Goal: Task Accomplishment & Management: Complete application form

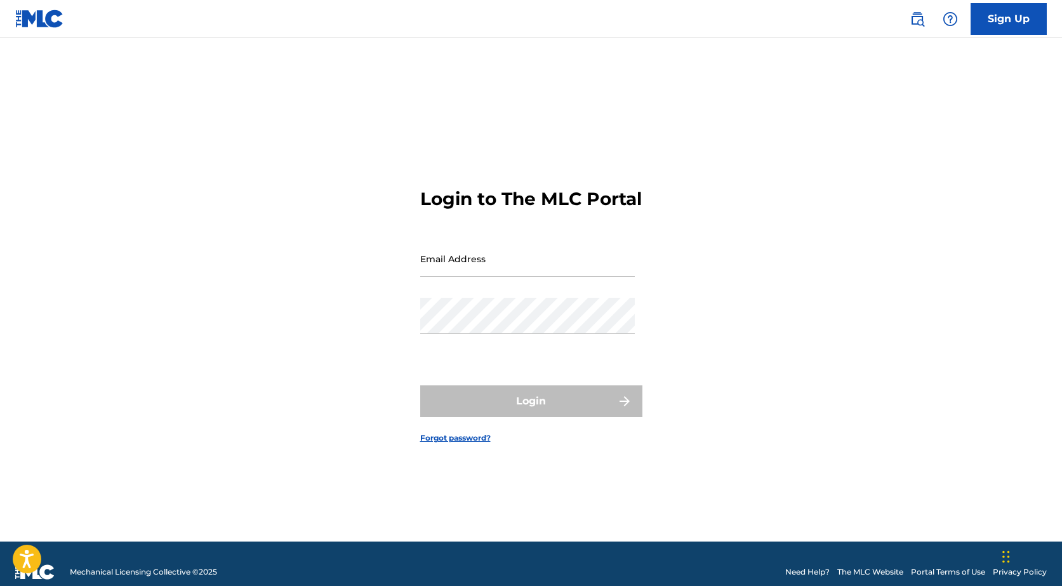
click at [988, 29] on link "Sign Up" at bounding box center [1008, 19] width 76 height 32
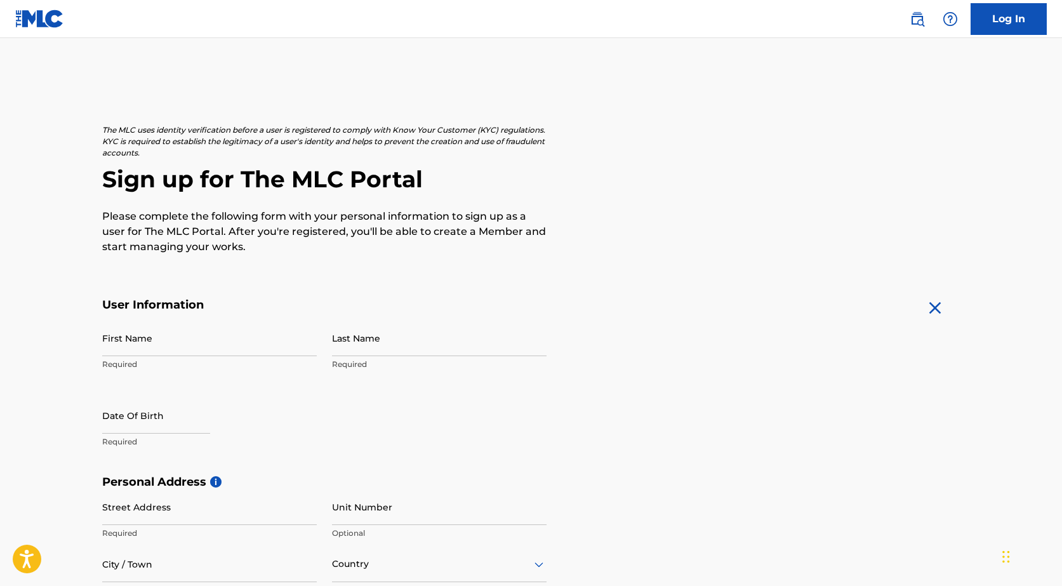
click at [141, 352] on input "First Name" at bounding box center [209, 338] width 215 height 36
type input "[PERSON_NAME]"
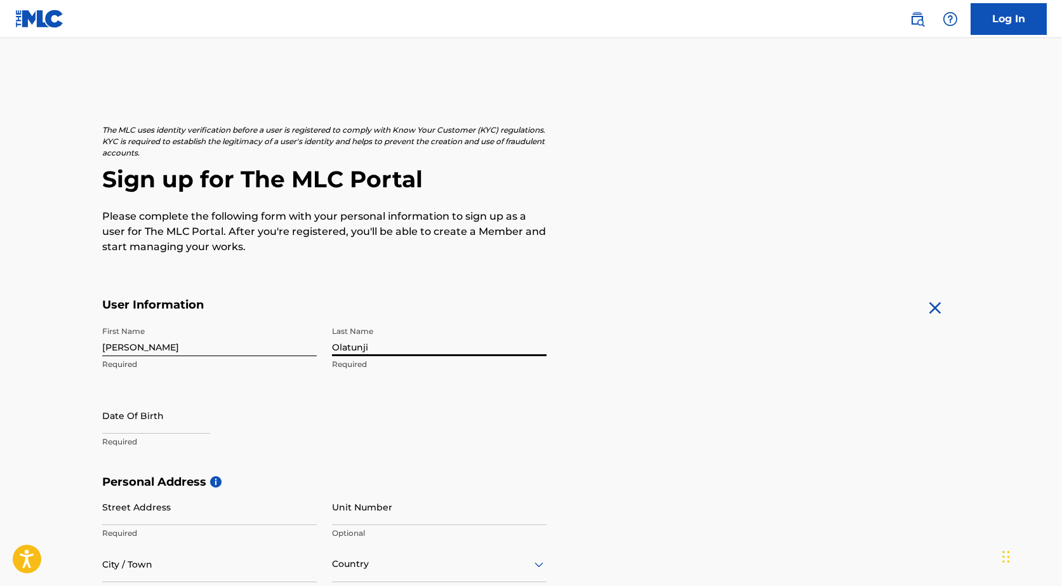
type input "Olatunji"
select select "7"
select select "2025"
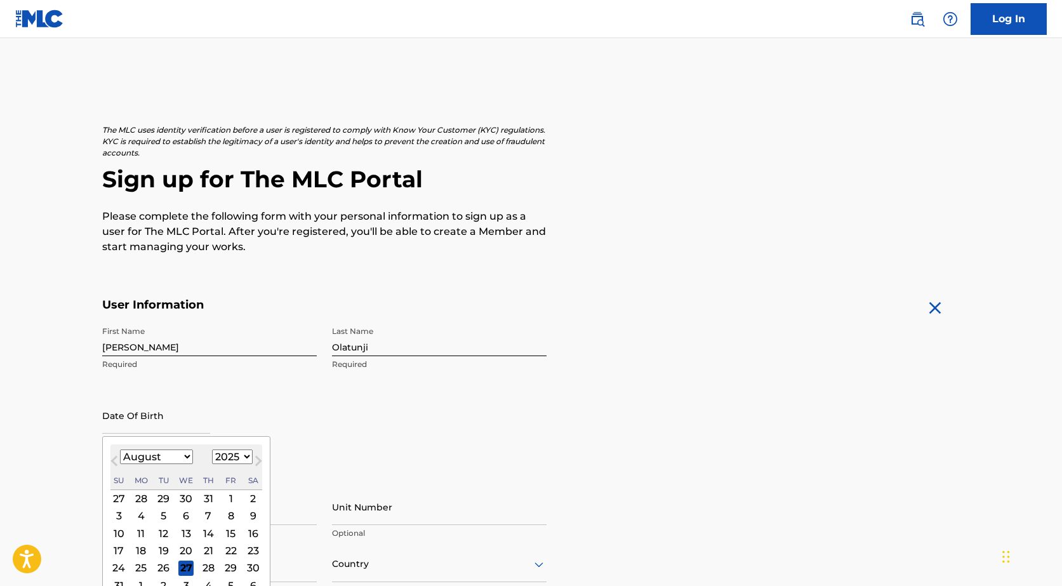
click at [184, 454] on select "January February March April May June July August September October November De…" at bounding box center [156, 456] width 73 height 15
select select "0"
click at [120, 449] on select "January February March April May June July August September October November De…" at bounding box center [156, 456] width 73 height 15
click at [126, 517] on div "5" at bounding box center [118, 515] width 15 height 15
type input "[DATE]"
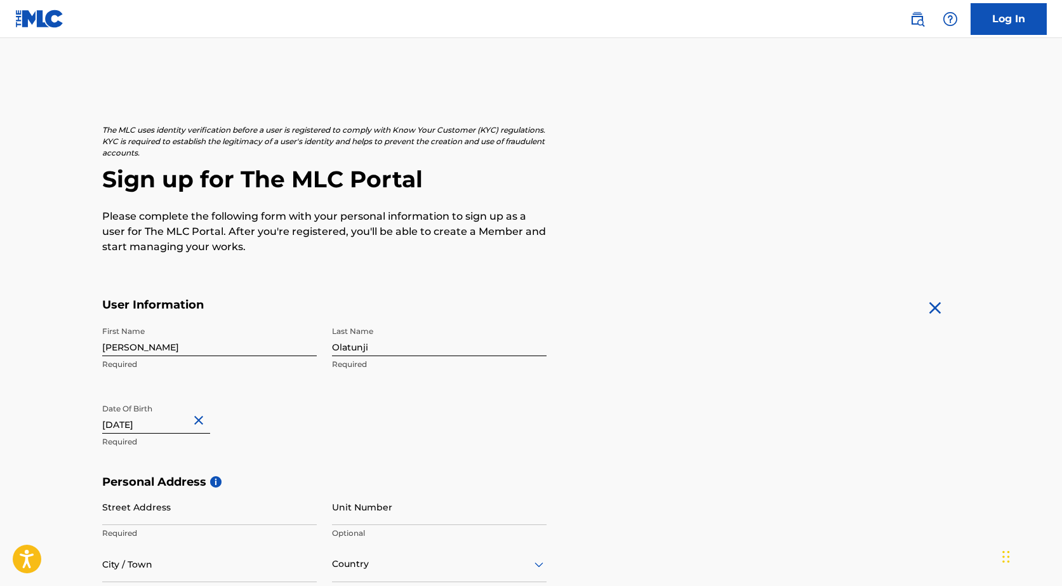
drag, startPoint x: 178, startPoint y: 416, endPoint x: 178, endPoint y: 423, distance: 7.0
click at [178, 418] on input "[DATE]" at bounding box center [156, 415] width 108 height 36
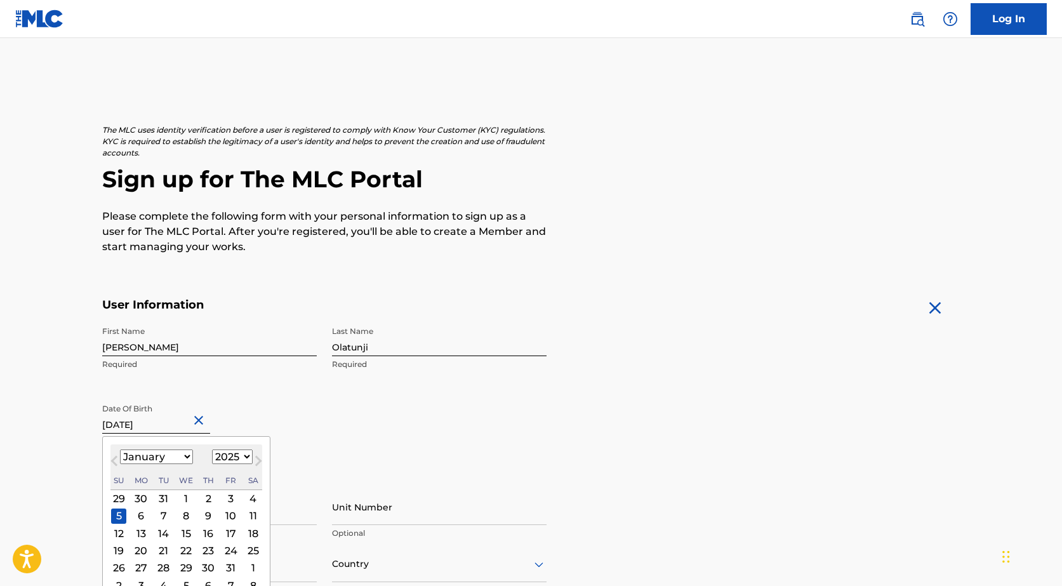
click at [235, 460] on select "1900 1901 1902 1903 1904 1905 1906 1907 1908 1909 1910 1911 1912 1913 1914 1915…" at bounding box center [232, 456] width 41 height 15
select select "1996"
click at [212, 449] on select "1900 1901 1902 1903 1904 1905 1906 1907 1908 1909 1910 1911 1912 1913 1914 1915…" at bounding box center [232, 456] width 41 height 15
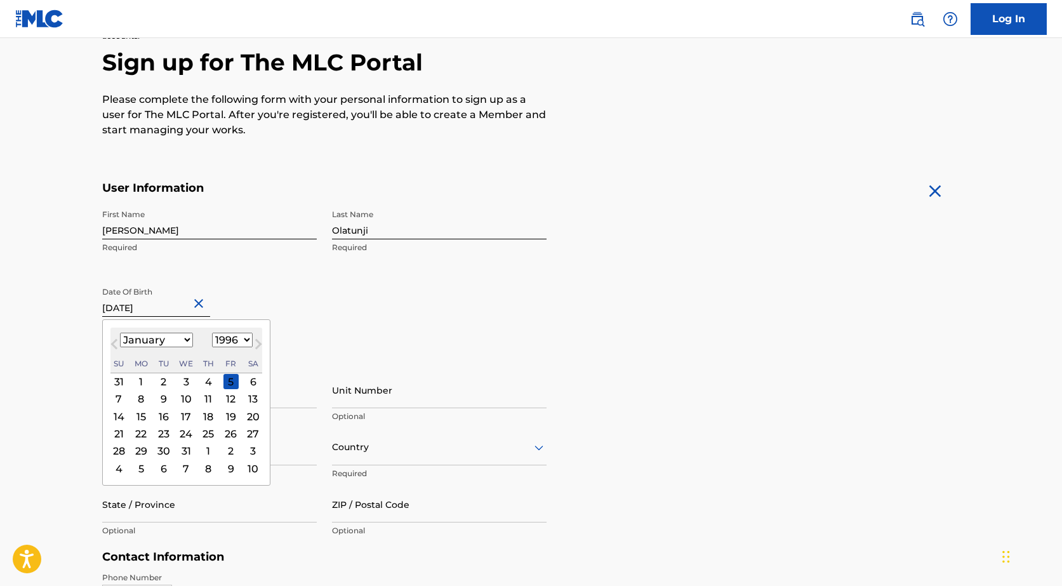
scroll to position [127, 0]
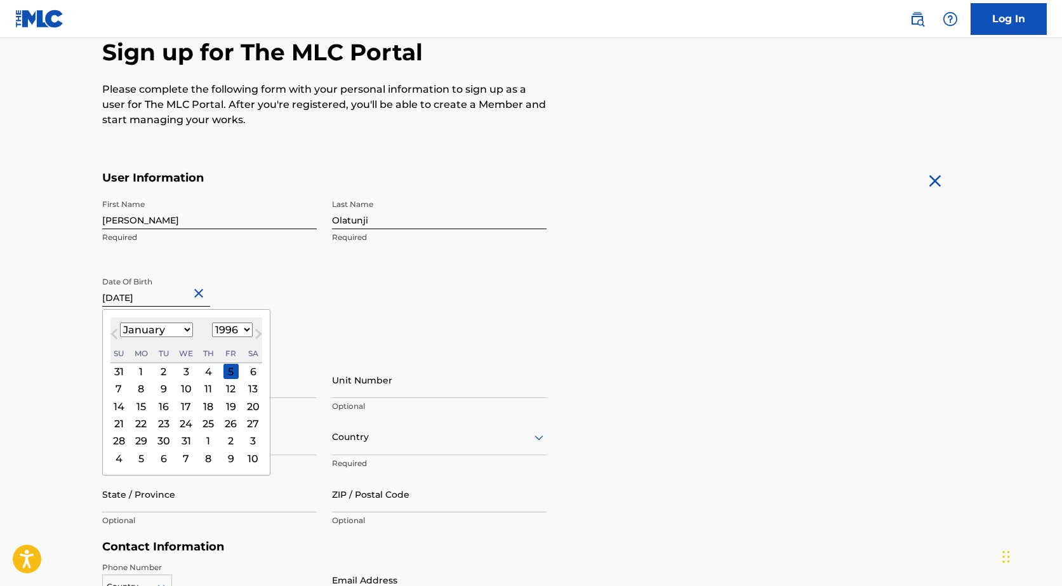
click at [301, 292] on div "Date Of Birth [DEMOGRAPHIC_DATA] [DEMOGRAPHIC_DATA] Previous Month Next Month […" at bounding box center [209, 298] width 215 height 57
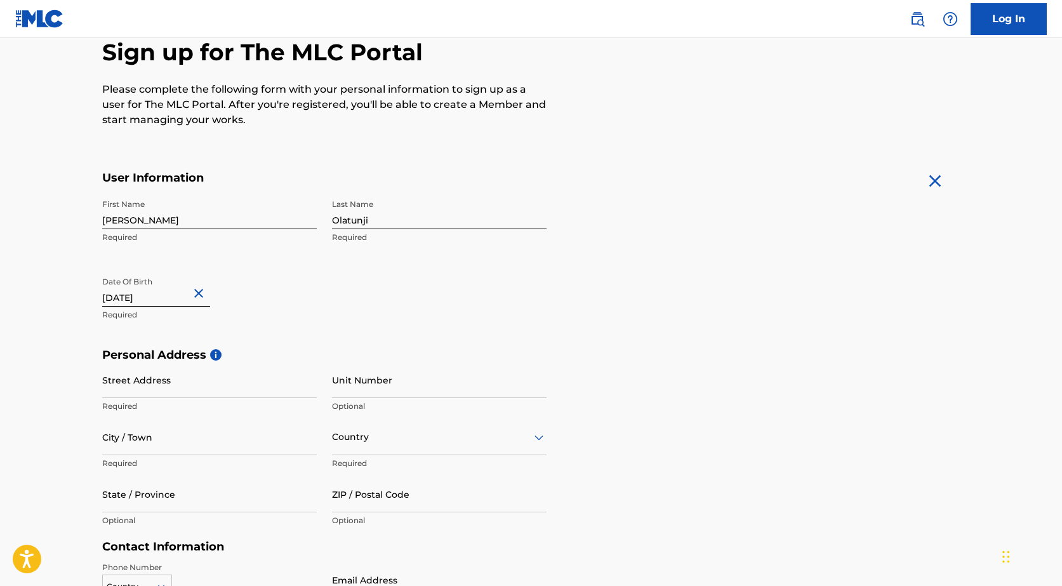
click at [176, 293] on input "[DATE]" at bounding box center [156, 288] width 108 height 36
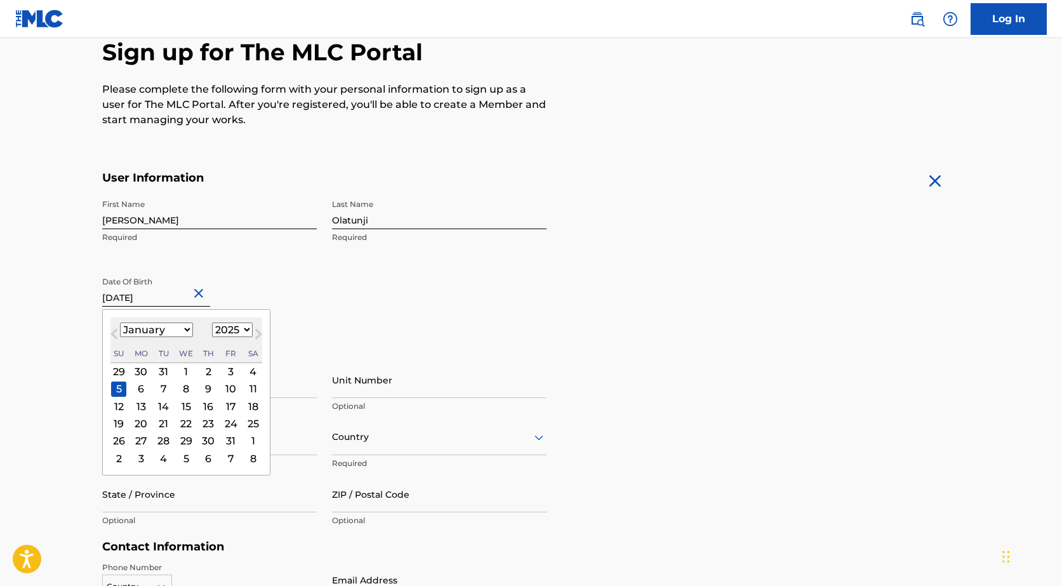
click at [244, 329] on select "1900 1901 1902 1903 1904 1905 1906 1907 1908 1909 1910 1911 1912 1913 1914 1915…" at bounding box center [232, 329] width 41 height 15
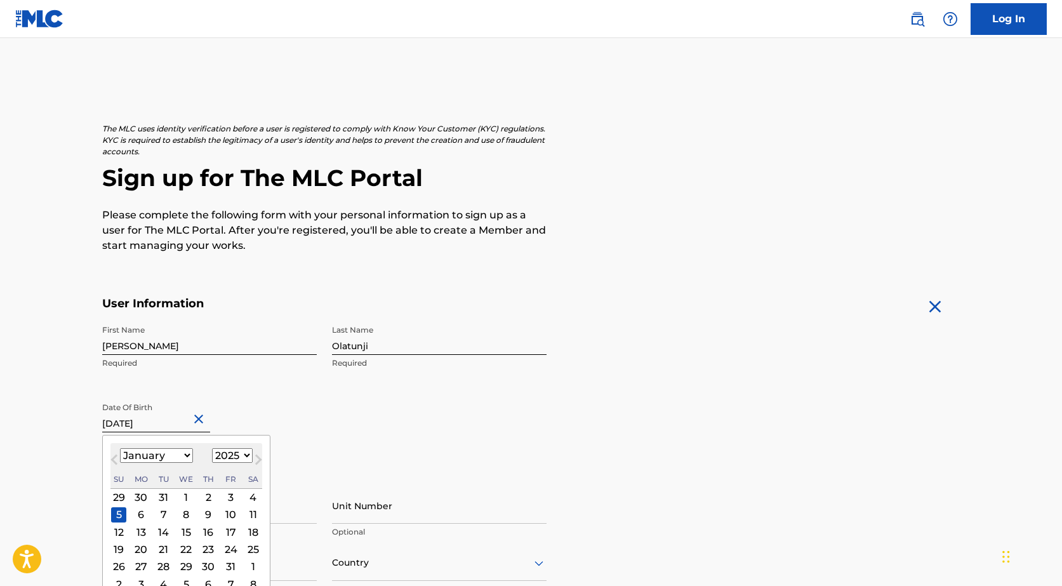
scroll to position [0, 0]
click at [242, 465] on div "[DATE] January February March April May June July August September October Nove…" at bounding box center [186, 467] width 152 height 46
click at [242, 458] on select "1900 1901 1902 1903 1904 1905 1906 1907 1908 1909 1910 1911 1912 1913 1914 1915…" at bounding box center [232, 456] width 41 height 15
select select "1996"
click at [212, 449] on select "1900 1901 1902 1903 1904 1905 1906 1907 1908 1909 1910 1911 1912 1913 1914 1915…" at bounding box center [232, 456] width 41 height 15
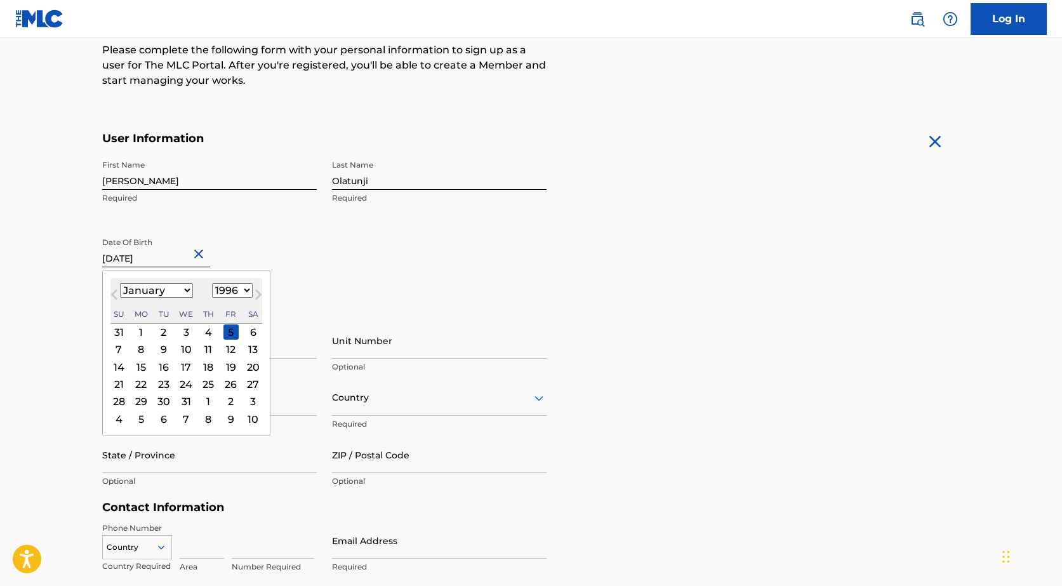
scroll to position [190, 0]
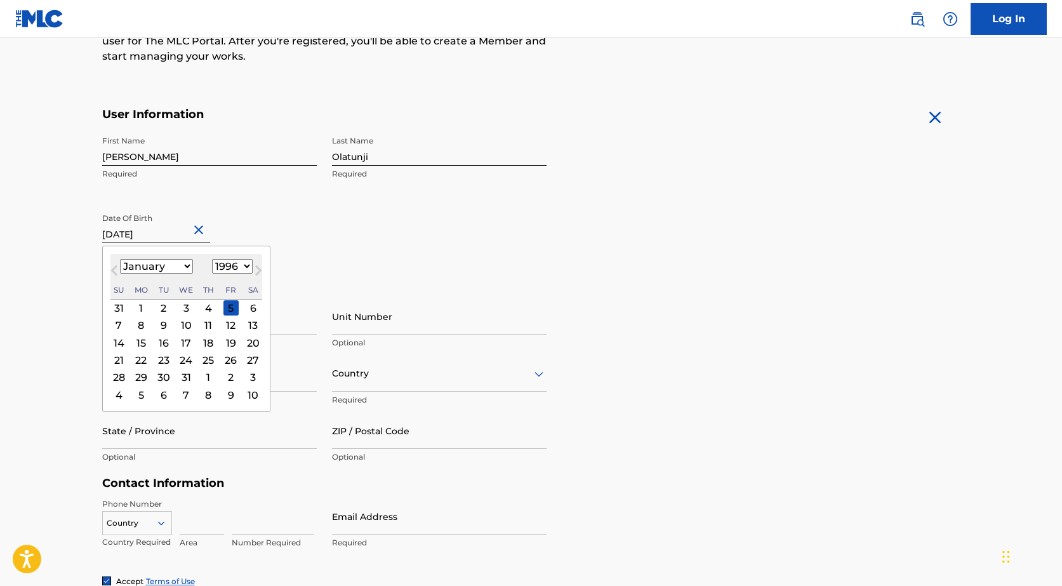
click at [230, 310] on div "5" at bounding box center [230, 307] width 15 height 15
type input "[DATE]"
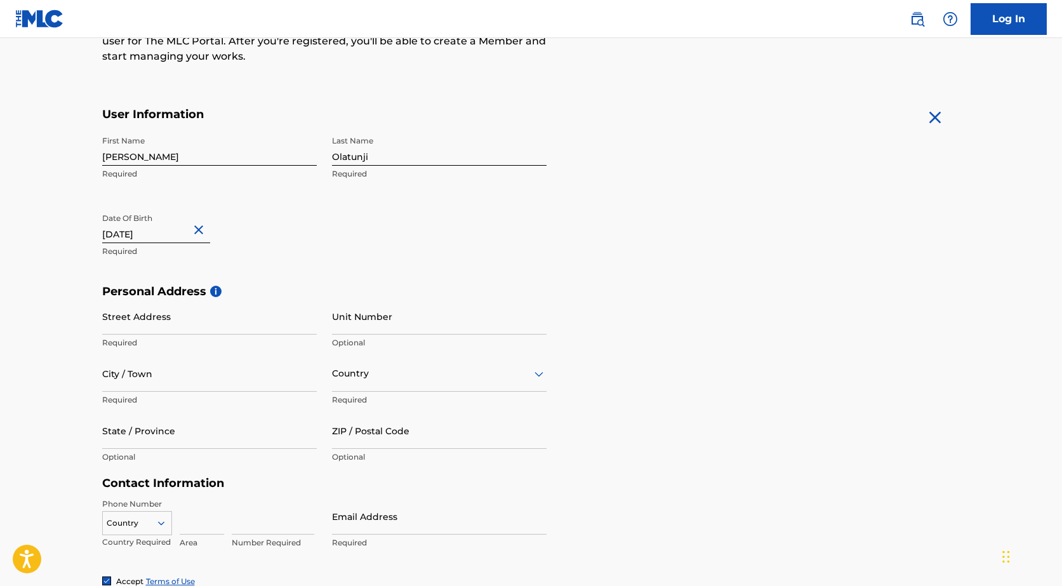
click at [193, 324] on input "Street Address" at bounding box center [209, 316] width 215 height 36
type input "915"
type input "[GEOGRAPHIC_DATA]"
click at [434, 374] on div at bounding box center [439, 374] width 215 height 16
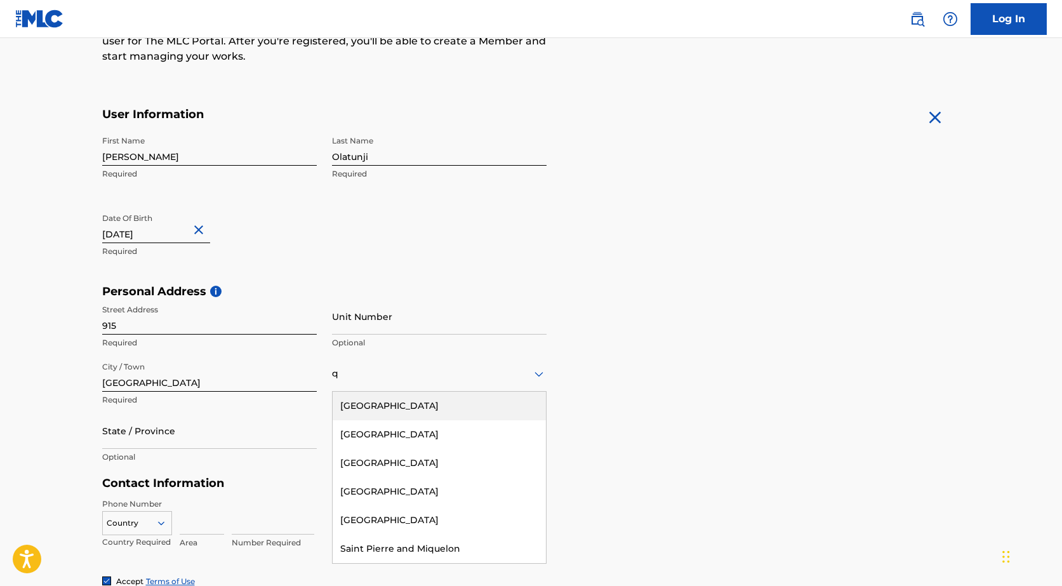
type input "qa"
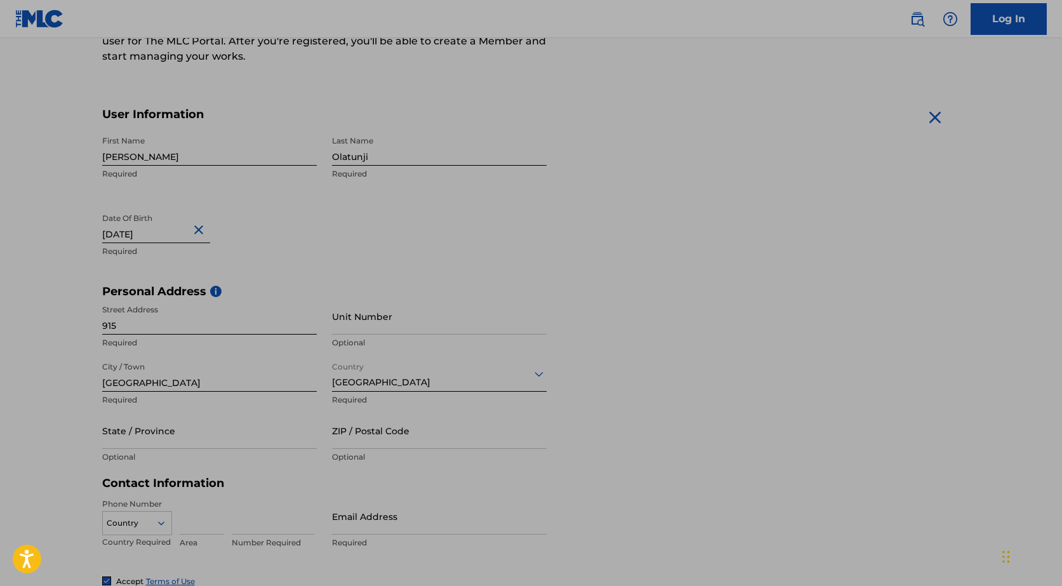
drag, startPoint x: 577, startPoint y: 278, endPoint x: 525, endPoint y: 276, distance: 52.1
click at [578, 278] on form "User Information First Name [PERSON_NAME] Required Last Name [PERSON_NAME] Requ…" at bounding box center [531, 388] width 858 height 563
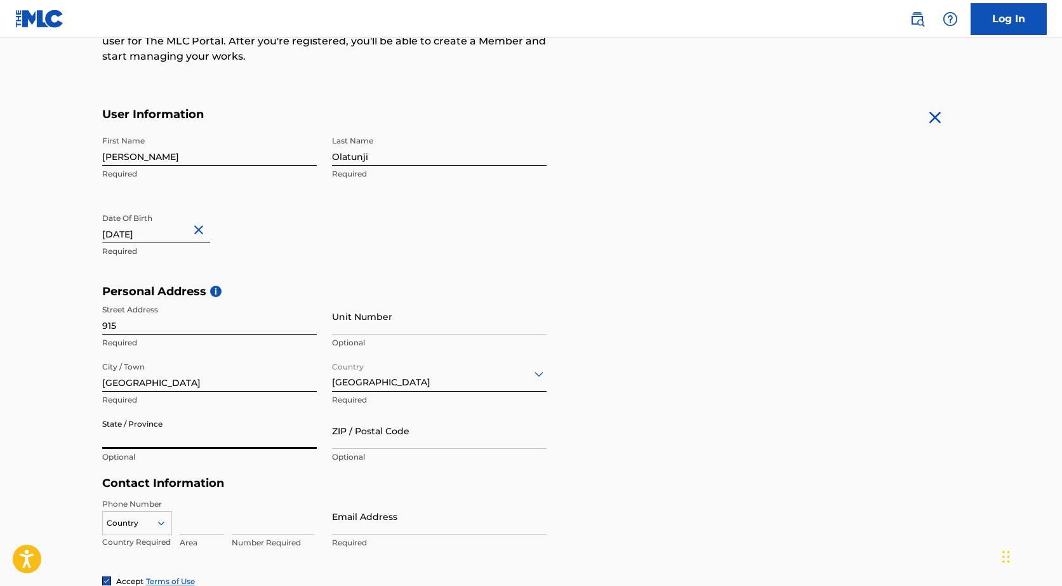
click at [143, 437] on input "State / Province" at bounding box center [209, 431] width 215 height 36
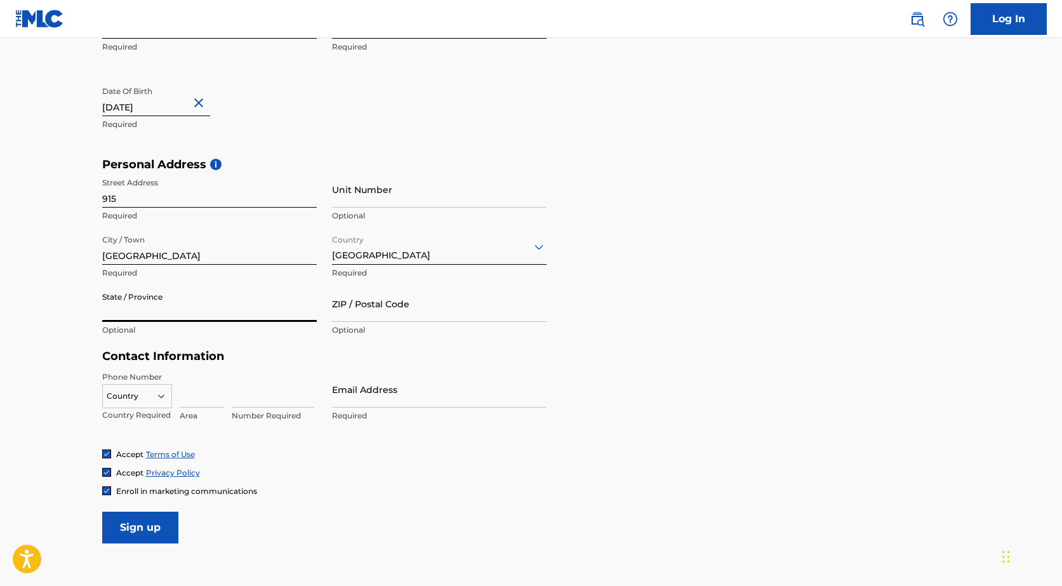
click at [161, 403] on div "Country" at bounding box center [137, 393] width 70 height 19
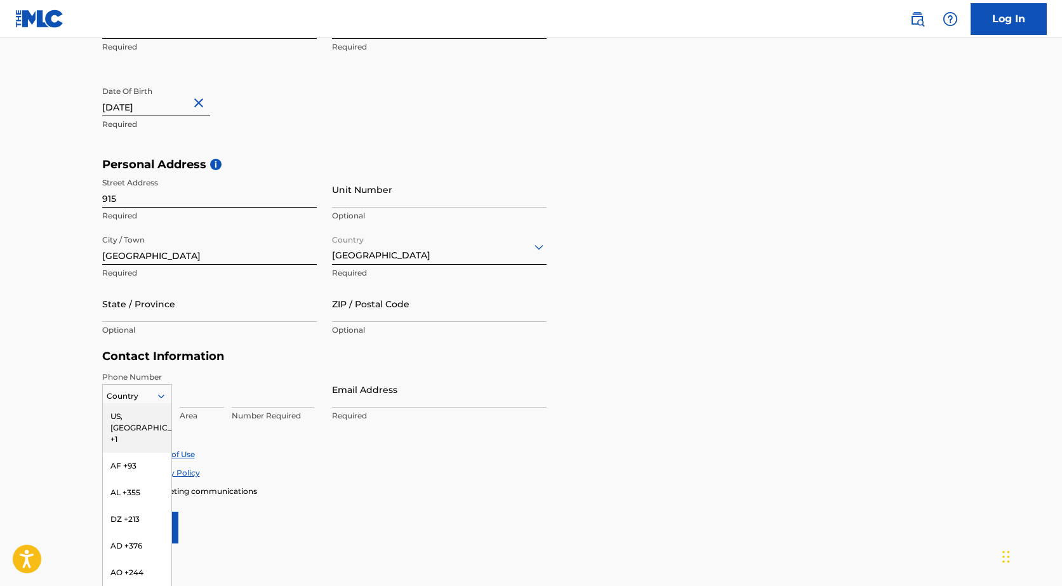
scroll to position [326, 0]
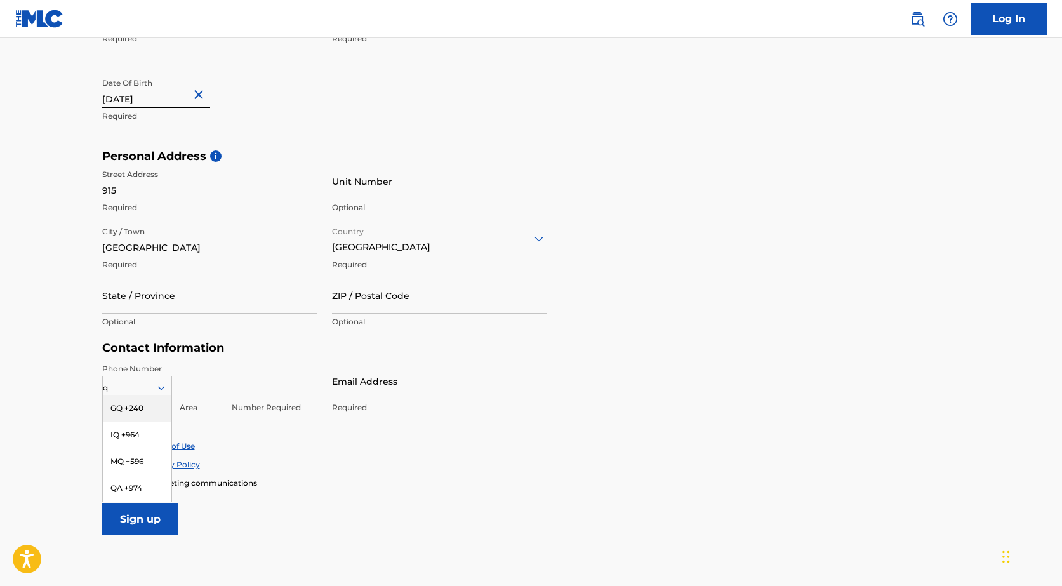
type input "qa"
click at [136, 407] on div "QA +974" at bounding box center [137, 408] width 69 height 27
click at [189, 393] on input at bounding box center [202, 381] width 44 height 36
click at [265, 386] on input at bounding box center [273, 381] width 83 height 36
type input "55799773"
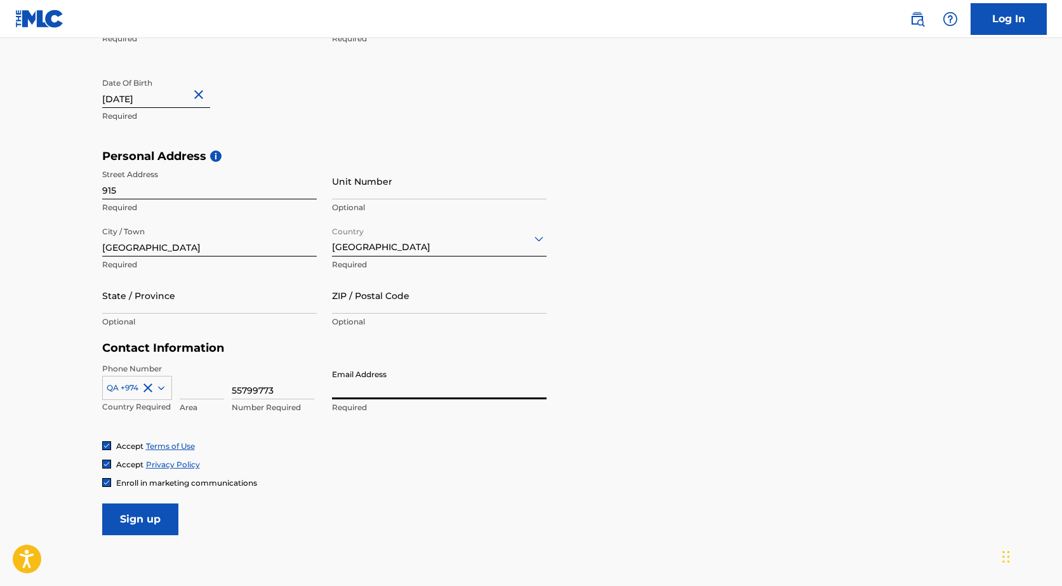
click at [376, 387] on input "Email Address" at bounding box center [439, 381] width 215 height 36
type input "[EMAIL_ADDRESS][DOMAIN_NAME]"
click at [113, 520] on input "Sign up" at bounding box center [140, 519] width 76 height 32
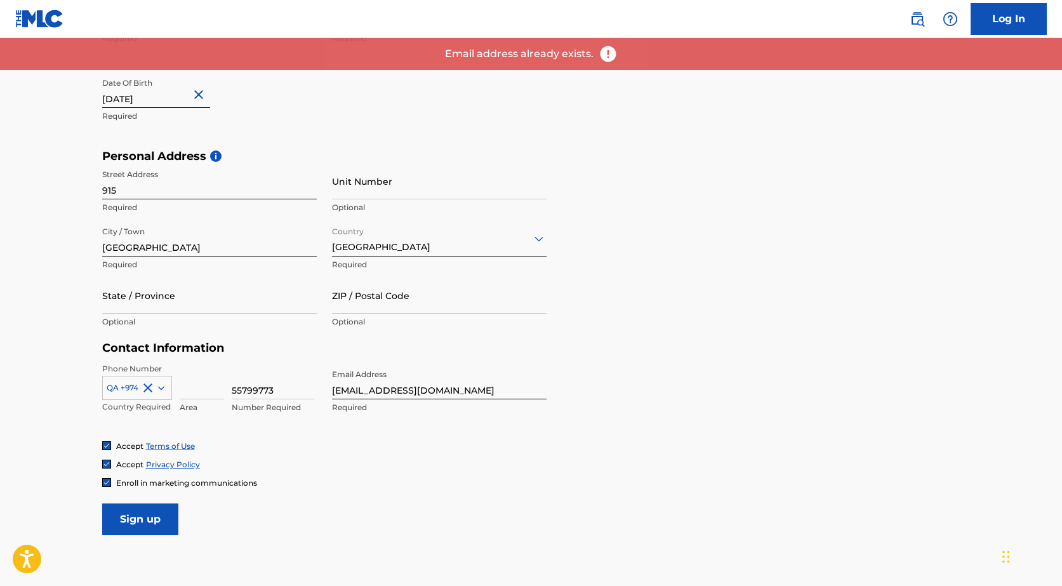
click at [993, 20] on link "Log In" at bounding box center [1008, 19] width 76 height 32
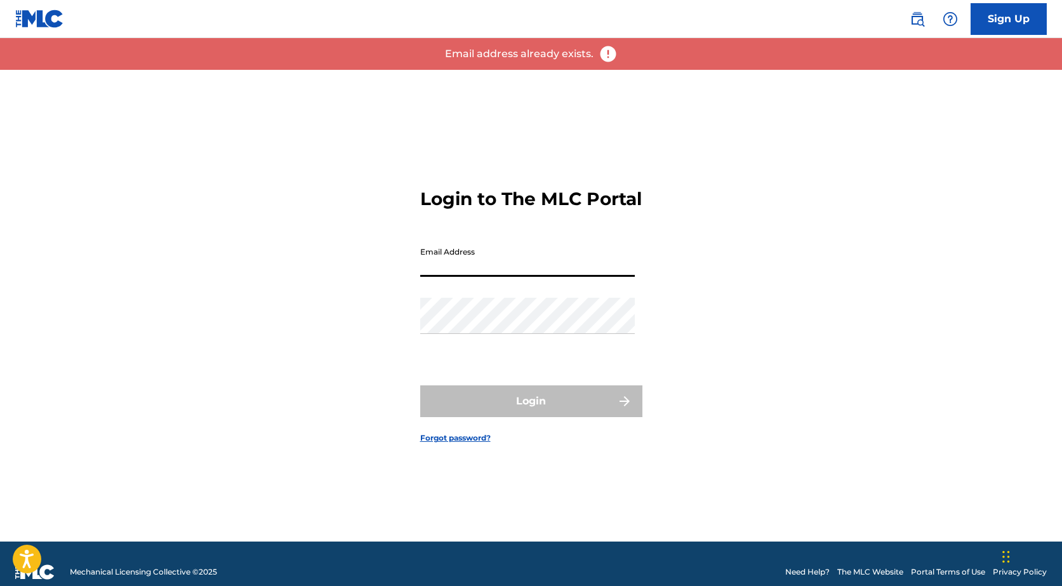
click at [475, 258] on input "Email Address" at bounding box center [527, 259] width 215 height 36
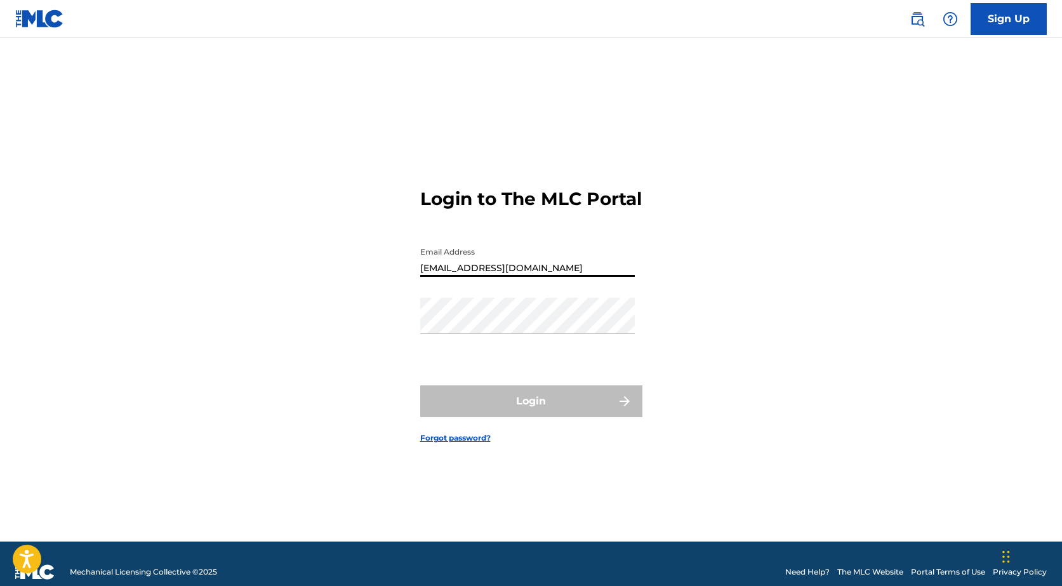
type input "[EMAIL_ADDRESS][DOMAIN_NAME]"
click at [462, 444] on link "Forgot password?" at bounding box center [455, 437] width 70 height 11
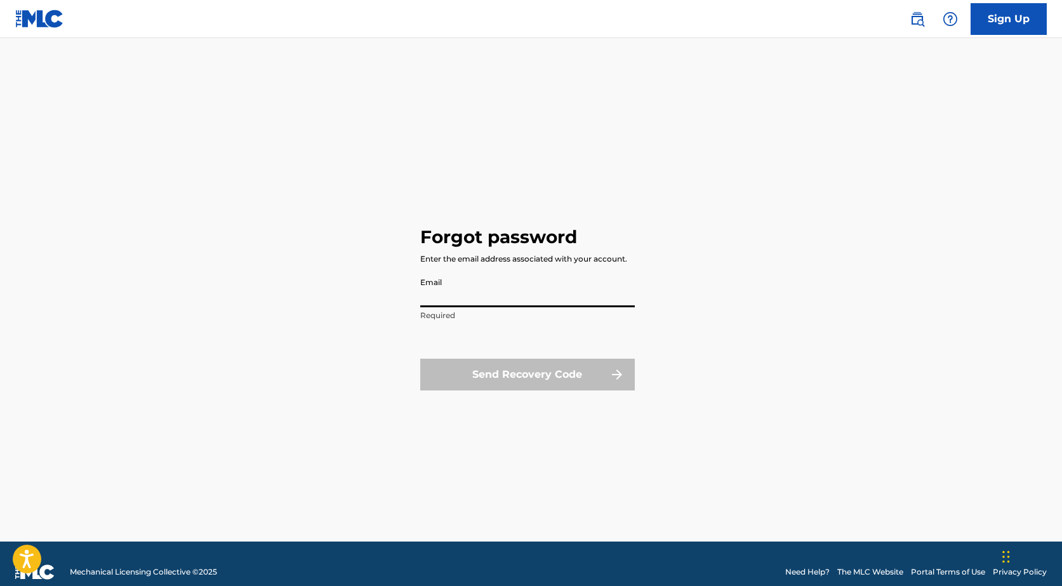
click at [468, 287] on input "Email" at bounding box center [527, 289] width 215 height 36
type input "[EMAIL_ADDRESS][DOMAIN_NAME]"
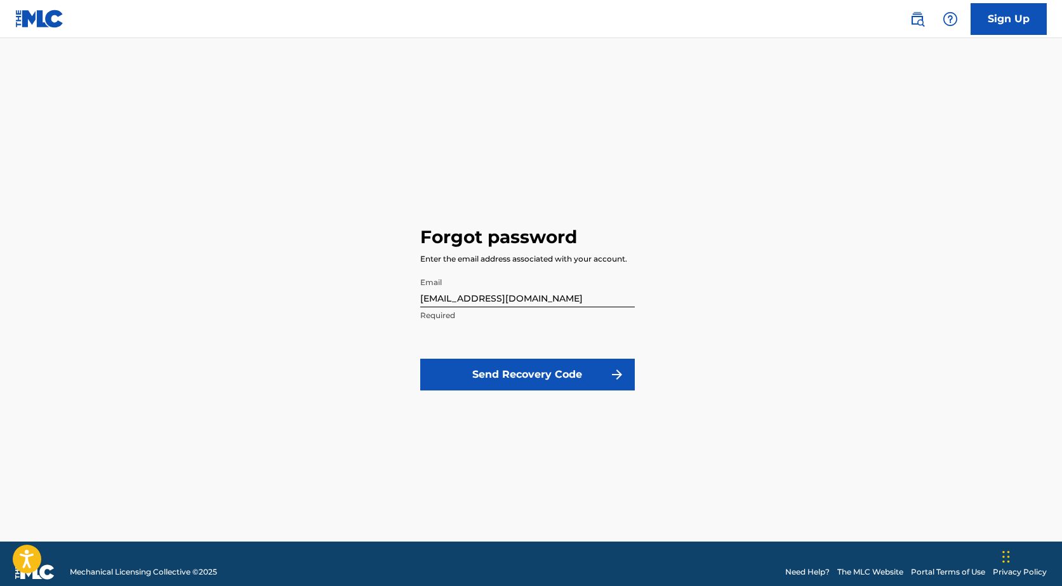
click at [531, 371] on button "Send Recovery Code" at bounding box center [527, 375] width 215 height 32
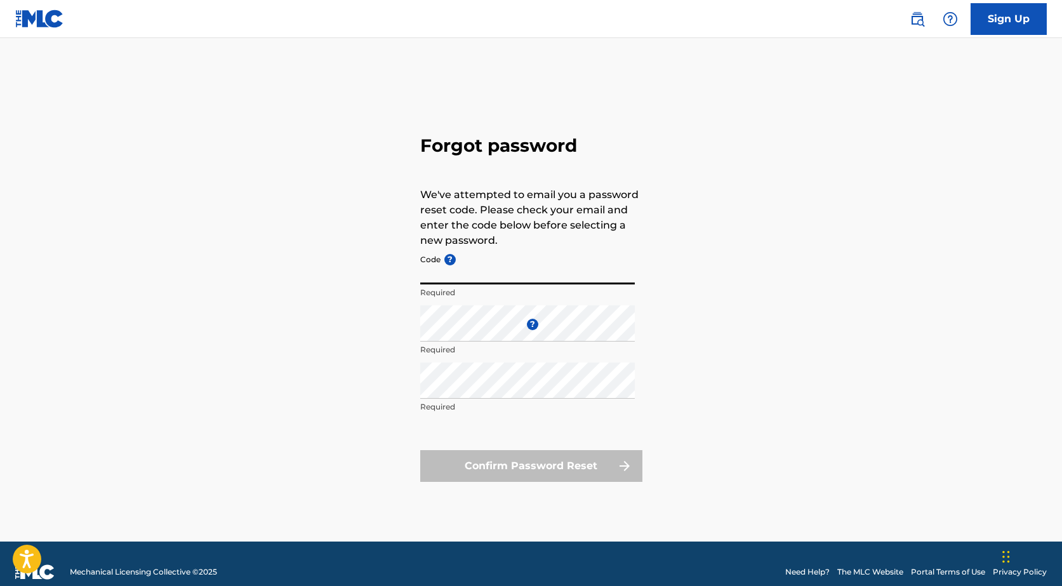
click at [473, 271] on input "Code ?" at bounding box center [527, 266] width 215 height 36
type input "FP_6ba5e6ce3b1245a256228610ea70"
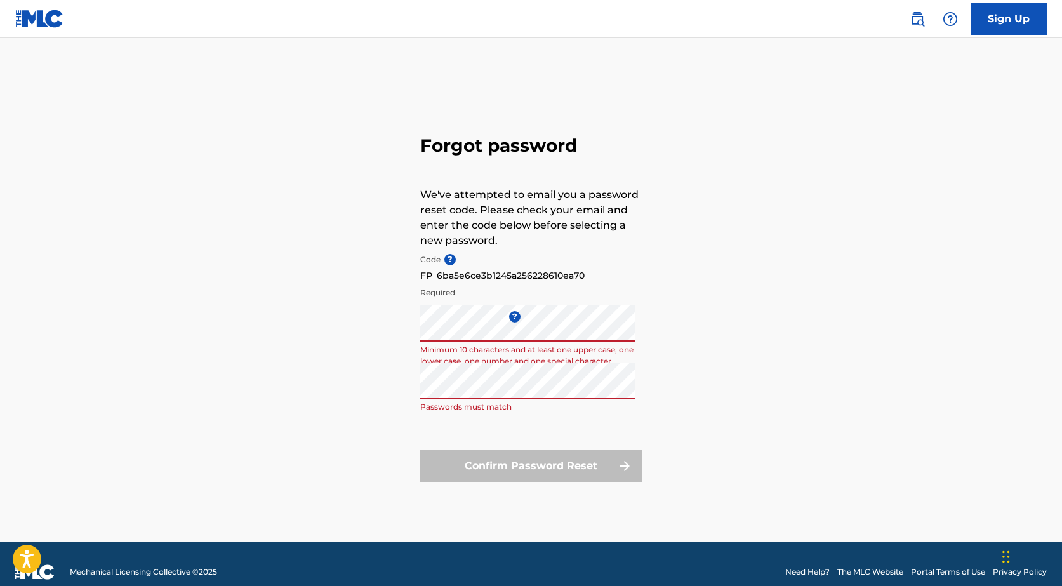
click at [414, 327] on div "Forgot password We've attempted to email you a password reset code. Please chec…" at bounding box center [531, 306] width 889 height 472
click at [628, 296] on p "Required" at bounding box center [527, 292] width 215 height 11
click at [379, 327] on div "Forgot password We've attempted to email you a password reset code. Please chec…" at bounding box center [531, 306] width 889 height 472
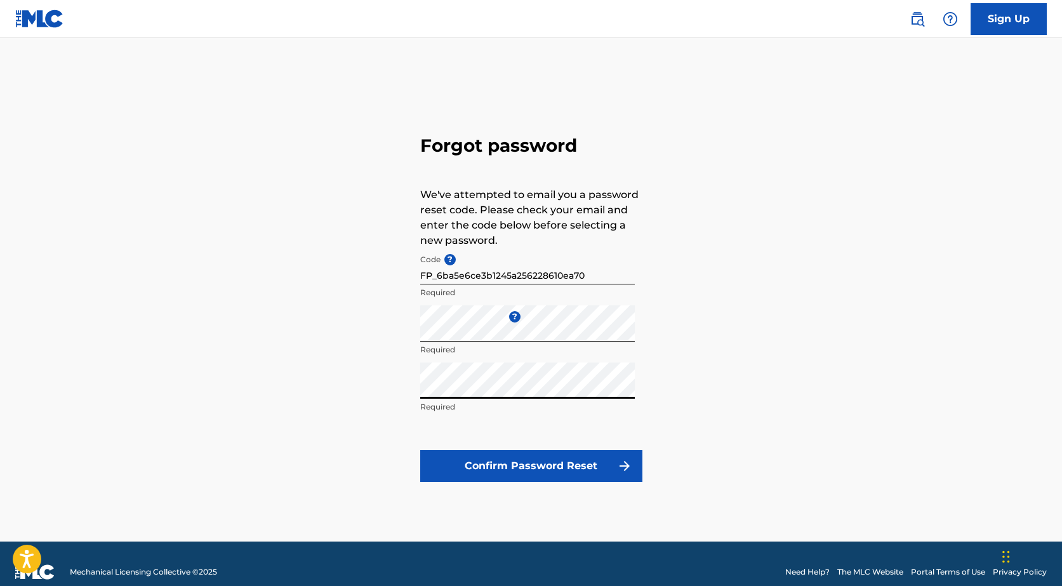
click at [476, 471] on button "Confirm Password Reset" at bounding box center [531, 466] width 222 height 32
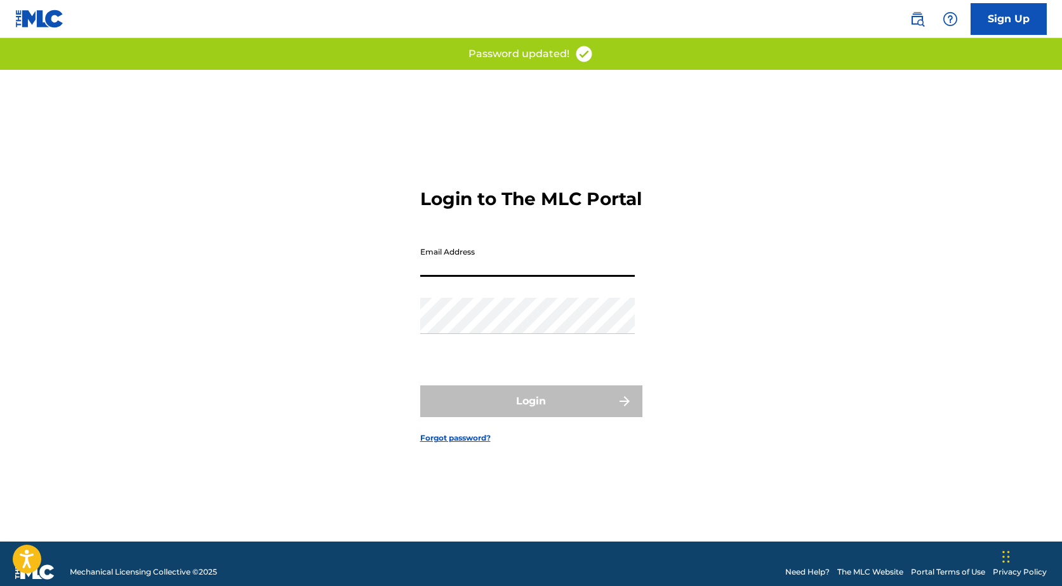
click at [470, 277] on input "Email Address" at bounding box center [527, 259] width 215 height 36
type input "[EMAIL_ADDRESS][DOMAIN_NAME]"
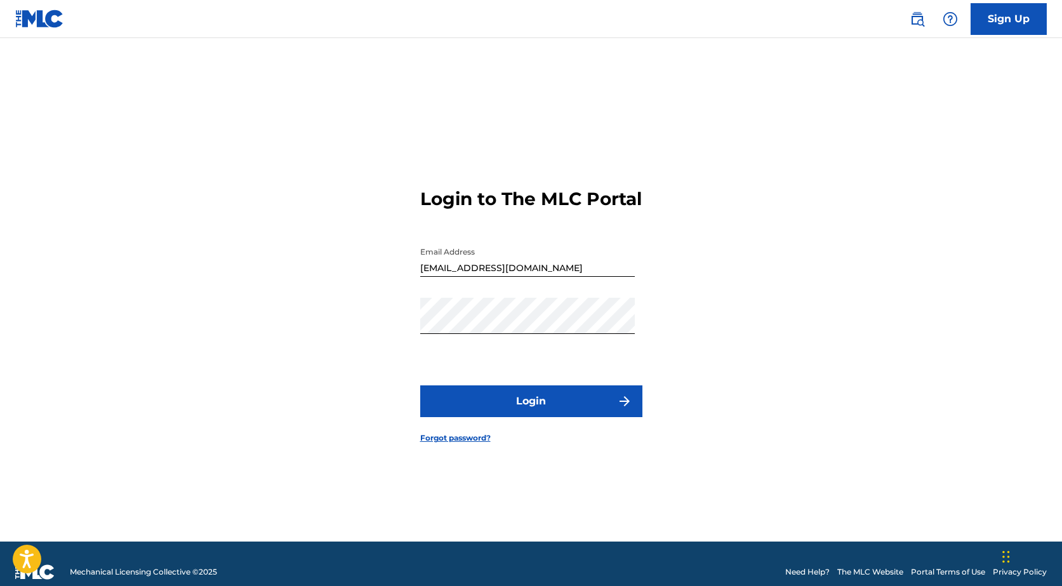
click at [486, 409] on button "Login" at bounding box center [531, 401] width 222 height 32
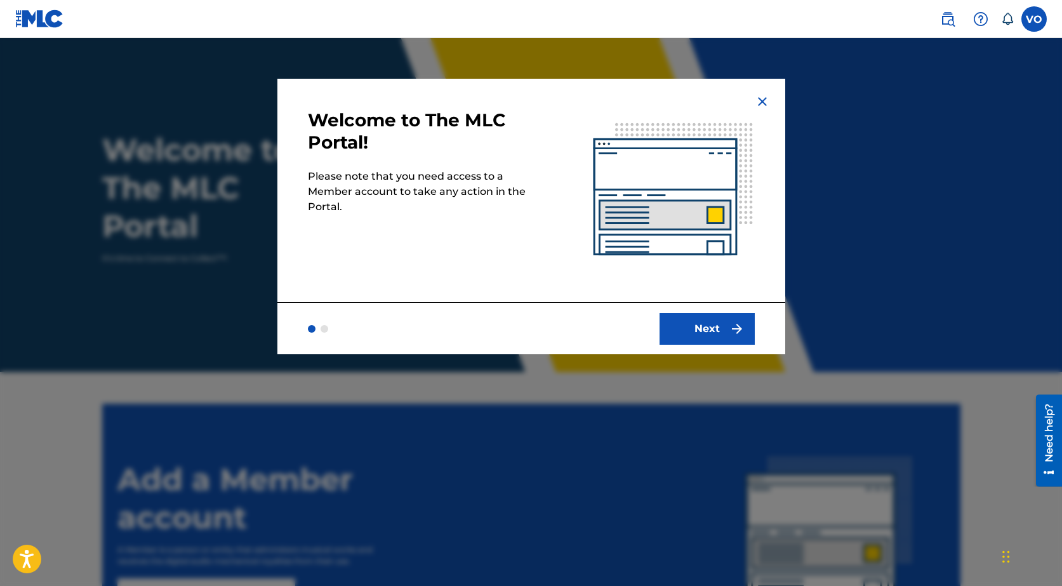
click at [1024, 20] on label at bounding box center [1033, 18] width 25 height 25
click at [1034, 19] on input "VO [PERSON_NAME] [EMAIL_ADDRESS][DOMAIN_NAME] Notification Preferences Profile …" at bounding box center [1034, 19] width 0 height 0
click at [908, 180] on div at bounding box center [531, 331] width 1062 height 586
click at [755, 102] on img at bounding box center [762, 101] width 15 height 15
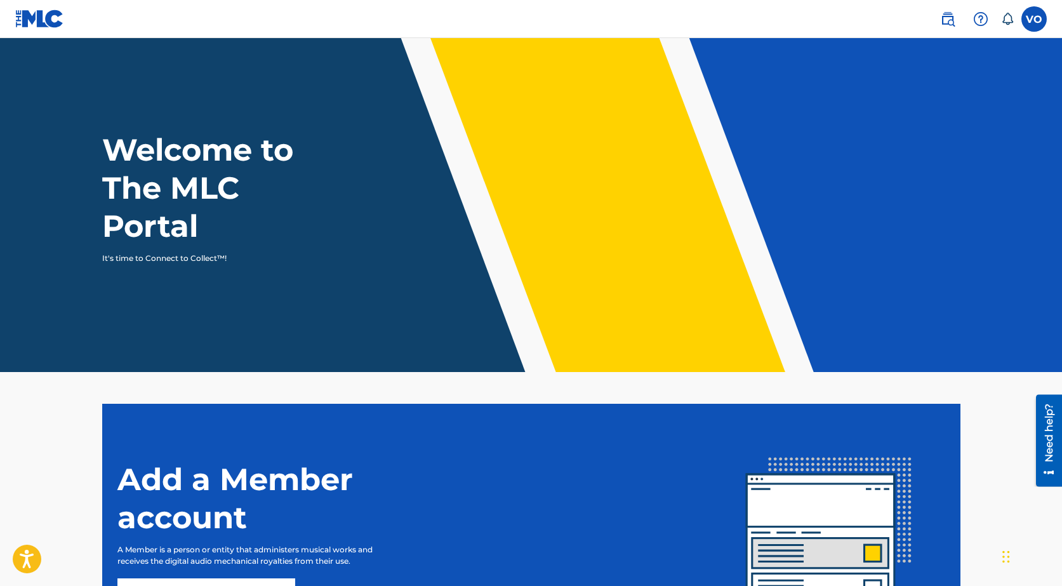
click at [1024, 17] on label at bounding box center [1033, 18] width 25 height 25
click at [1034, 19] on input "VO [PERSON_NAME] [EMAIL_ADDRESS][DOMAIN_NAME] Notification Preferences Profile …" at bounding box center [1034, 19] width 0 height 0
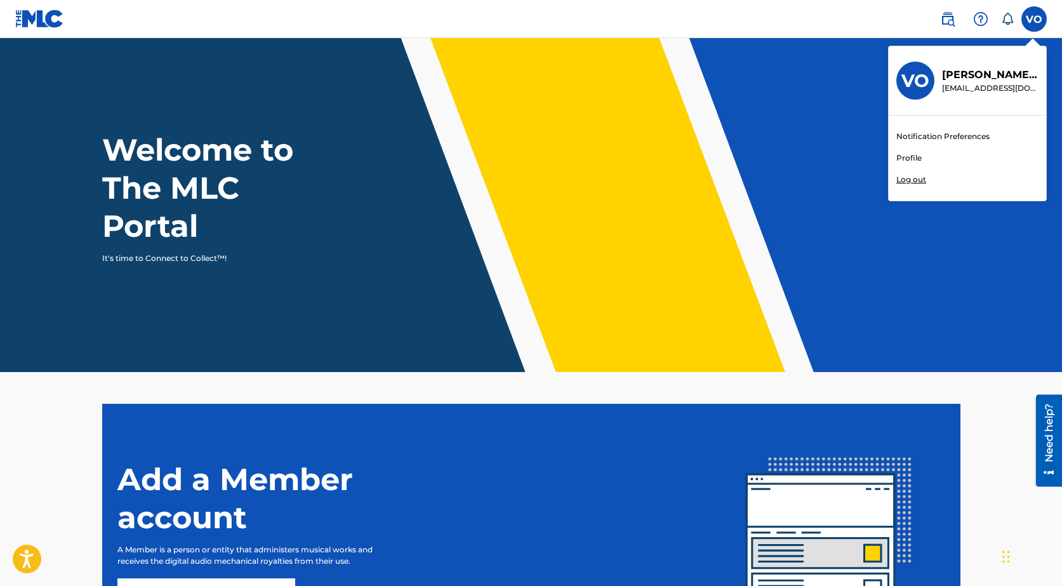
click at [914, 182] on p "Log out" at bounding box center [911, 179] width 30 height 11
click at [1034, 19] on input "VO [PERSON_NAME] [EMAIL_ADDRESS][DOMAIN_NAME] Notification Preferences Profile …" at bounding box center [1034, 19] width 0 height 0
